Goal: Task Accomplishment & Management: Manage account settings

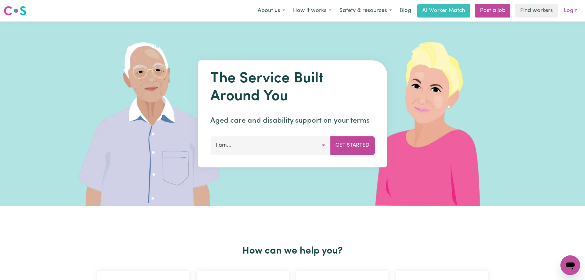
click at [568, 13] on link "Login" at bounding box center [570, 11] width 21 height 14
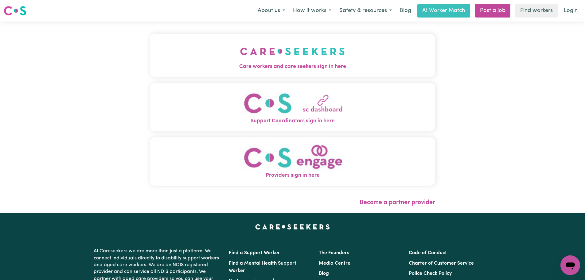
click at [169, 56] on button "Care workers and care seekers sign in here" at bounding box center [292, 55] width 285 height 43
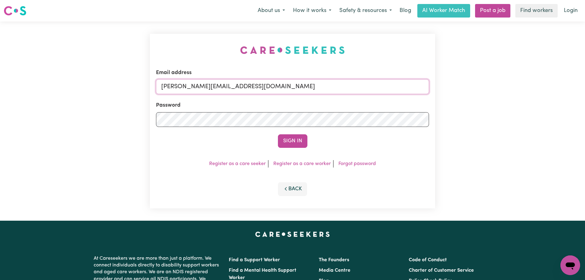
click at [264, 90] on input "[PERSON_NAME][EMAIL_ADDRESS][DOMAIN_NAME]" at bounding box center [292, 86] width 273 height 15
drag, startPoint x: 311, startPoint y: 85, endPoint x: 190, endPoint y: 82, distance: 120.2
click at [190, 83] on input "[EMAIL_ADDRESS][DOMAIN_NAME]" at bounding box center [292, 86] width 273 height 15
type input "[EMAIL_ADDRESS][DOMAIN_NAME]"
click at [278, 134] on button "Sign In" at bounding box center [292, 141] width 29 height 14
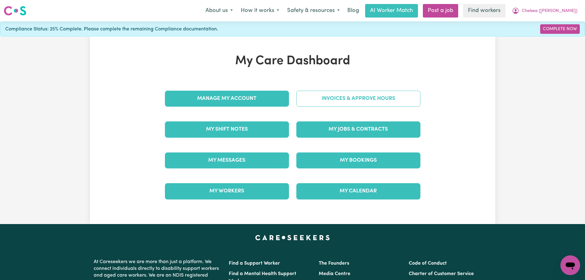
click at [337, 104] on link "Invoices & Approve Hours" at bounding box center [358, 99] width 124 height 16
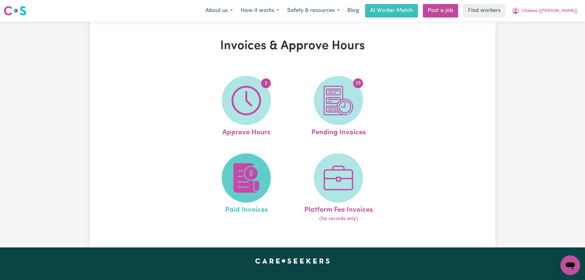
click at [256, 192] on img at bounding box center [246, 177] width 29 height 29
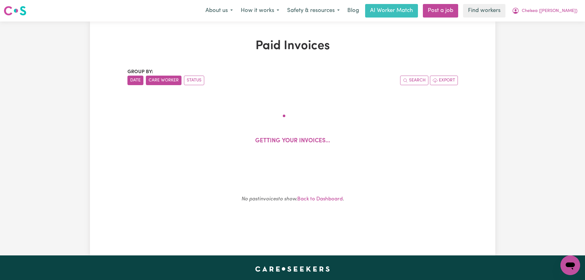
click at [160, 80] on button "Care Worker" at bounding box center [164, 81] width 36 height 10
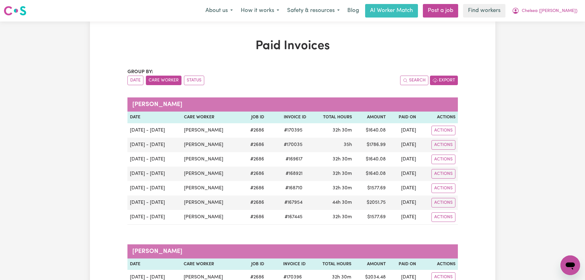
click at [448, 81] on button "Export" at bounding box center [444, 81] width 28 height 10
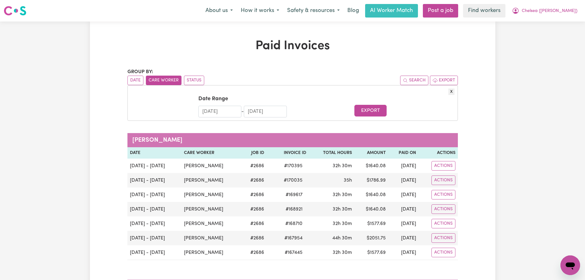
click at [221, 113] on input "[DATE]" at bounding box center [219, 112] width 43 height 12
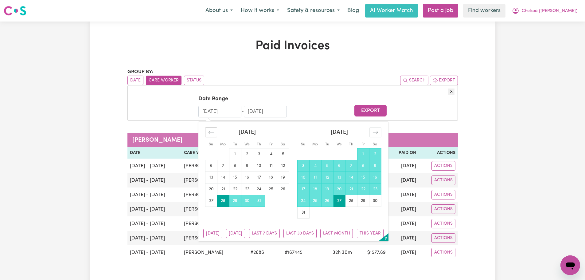
click at [212, 133] on icon "Move backward to switch to the previous month." at bounding box center [211, 132] width 6 height 6
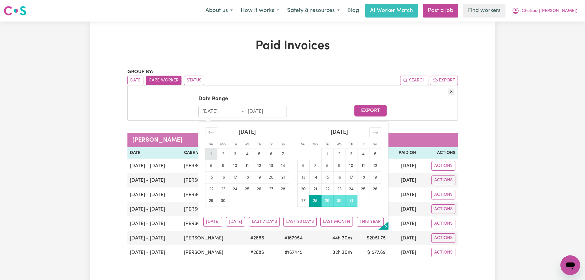
click at [213, 155] on td "1" at bounding box center [211, 154] width 12 height 12
type input "[DATE]"
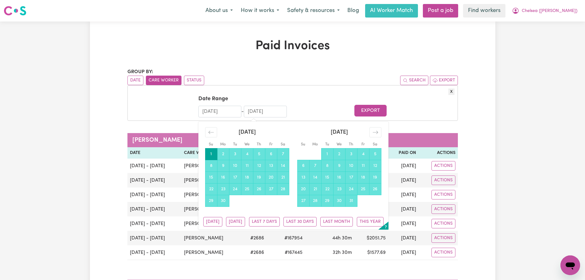
click at [420, 101] on form "Date Range [DATE] Navigate forward to interact with the calendar and select a d…" at bounding box center [293, 106] width 324 height 22
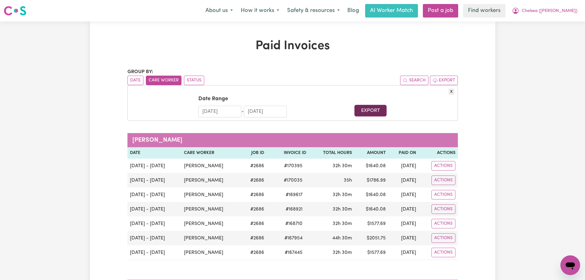
click at [366, 113] on button "Export" at bounding box center [371, 111] width 32 height 12
drag, startPoint x: 555, startPoint y: 9, endPoint x: 555, endPoint y: 14, distance: 4.6
click at [555, 9] on span "Chelsea ([PERSON_NAME])" at bounding box center [550, 11] width 56 height 7
click at [555, 35] on link "Logout" at bounding box center [557, 35] width 49 height 12
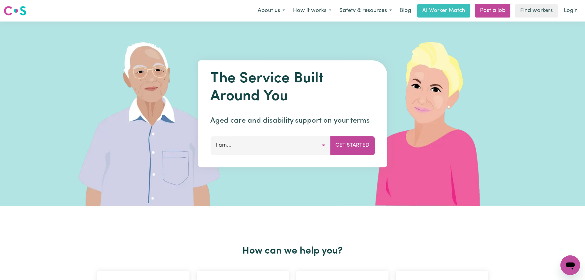
click at [573, 13] on link "Login" at bounding box center [570, 11] width 21 height 14
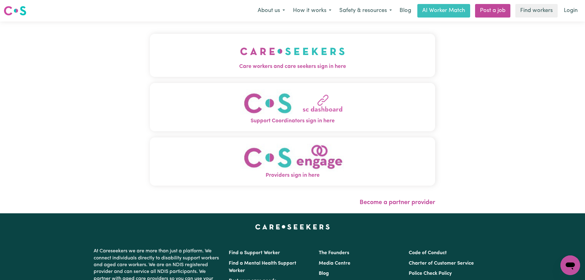
click at [270, 54] on button "Care workers and care seekers sign in here" at bounding box center [292, 55] width 285 height 43
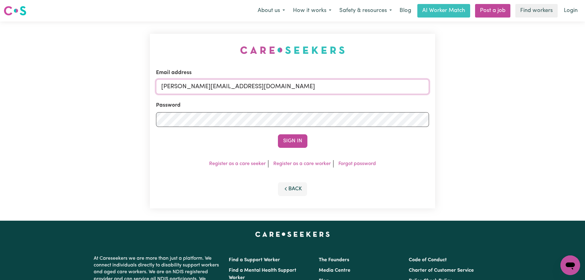
click at [281, 85] on input "[PERSON_NAME][EMAIL_ADDRESS][DOMAIN_NAME]" at bounding box center [292, 86] width 273 height 15
drag, startPoint x: 311, startPoint y: 89, endPoint x: 193, endPoint y: 88, distance: 117.4
click at [193, 88] on input "[EMAIL_ADDRESS][DOMAIN_NAME]" at bounding box center [292, 86] width 273 height 15
type input "[EMAIL_ADDRESS][DOMAIN_NAME]"
click at [296, 143] on button "Sign In" at bounding box center [292, 141] width 29 height 14
